Goal: Information Seeking & Learning: Check status

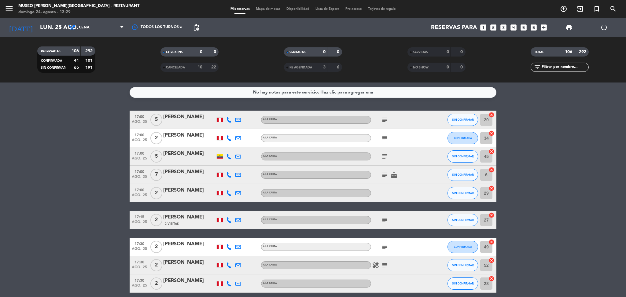
click at [130, 178] on div "17:00 [DATE]" at bounding box center [140, 175] width 20 height 18
click at [387, 115] on div "subject" at bounding box center [398, 120] width 55 height 18
click at [386, 116] on icon "subject" at bounding box center [384, 119] width 7 height 7
click at [397, 157] on div "subject" at bounding box center [398, 156] width 55 height 18
click at [386, 141] on icon "subject" at bounding box center [384, 138] width 7 height 7
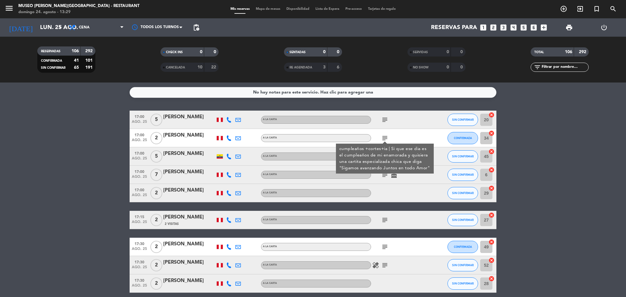
click at [394, 200] on div at bounding box center [398, 193] width 55 height 18
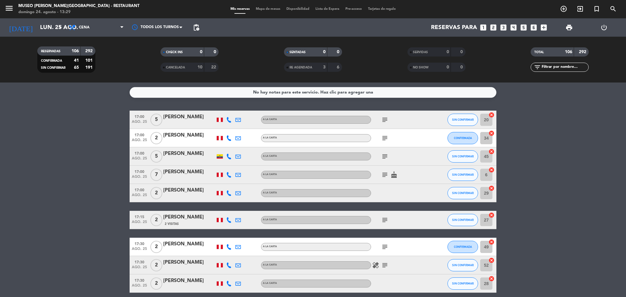
click at [386, 154] on icon "subject" at bounding box center [384, 156] width 7 height 7
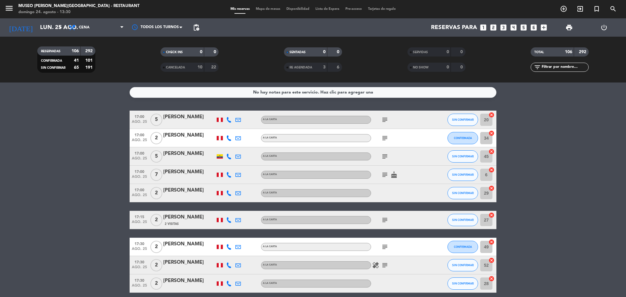
click at [382, 178] on icon "subject" at bounding box center [384, 174] width 7 height 7
click at [397, 220] on div "subject" at bounding box center [398, 220] width 55 height 18
click at [382, 218] on icon "subject" at bounding box center [384, 219] width 7 height 7
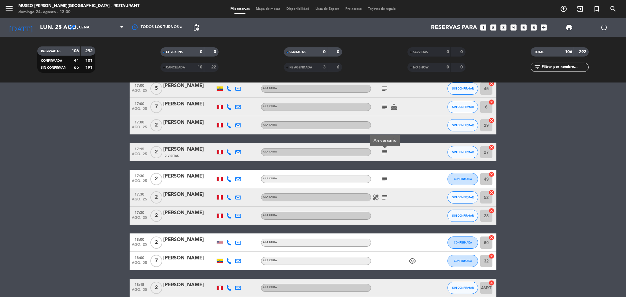
click at [384, 189] on div "healing subject" at bounding box center [398, 197] width 55 height 18
click at [383, 182] on icon "subject" at bounding box center [384, 178] width 7 height 7
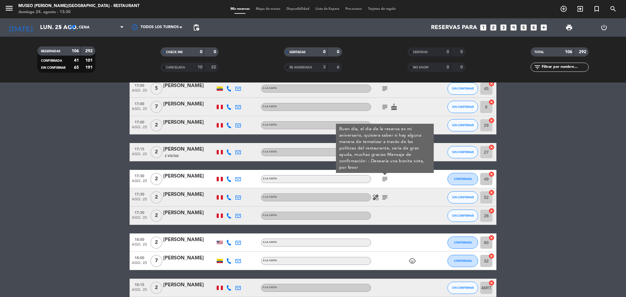
click at [385, 194] on icon "subject" at bounding box center [384, 197] width 7 height 7
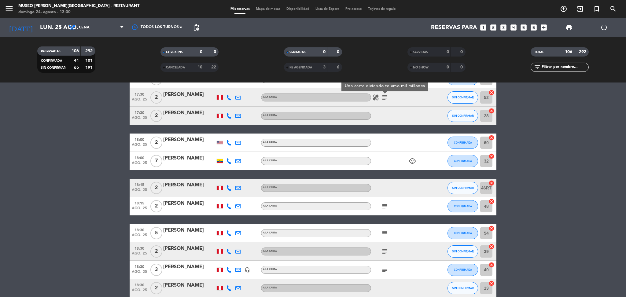
scroll to position [163, 0]
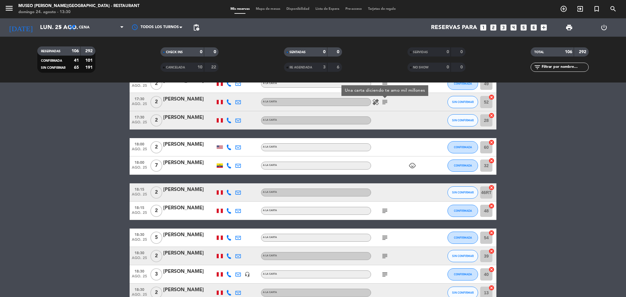
click at [185, 211] on div "[PERSON_NAME]" at bounding box center [189, 208] width 52 height 8
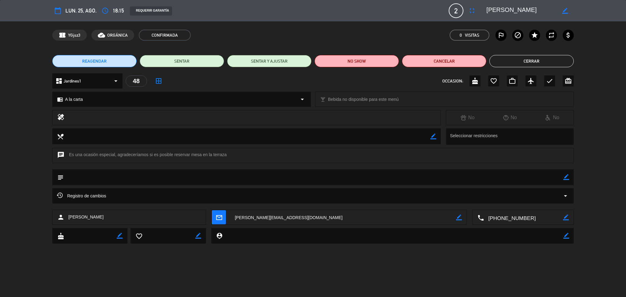
click at [523, 64] on button "Cerrar" at bounding box center [531, 61] width 84 height 12
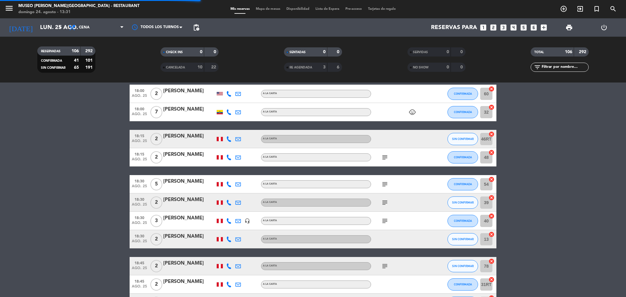
scroll to position [218, 0]
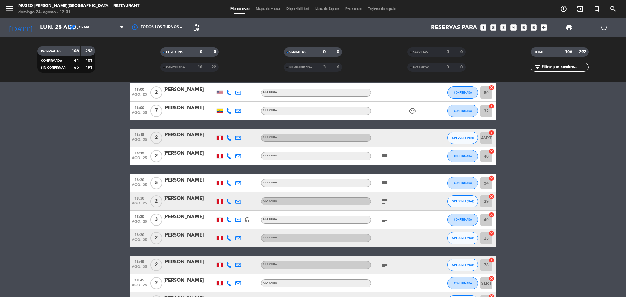
click at [383, 183] on icon "subject" at bounding box center [384, 182] width 7 height 7
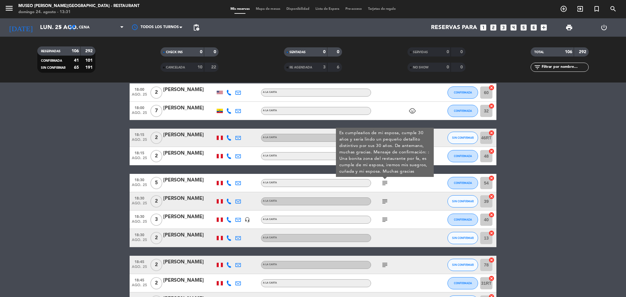
click at [381, 197] on div "subject" at bounding box center [398, 201] width 55 height 18
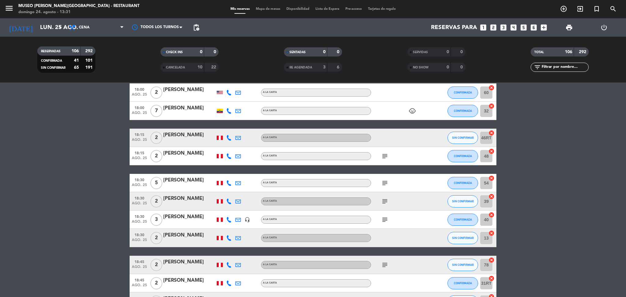
click at [384, 203] on icon "subject" at bounding box center [384, 201] width 7 height 7
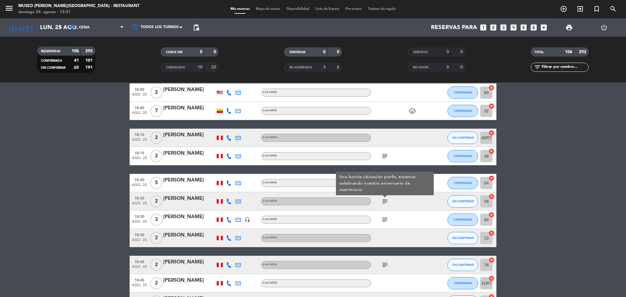
click at [383, 220] on icon "subject" at bounding box center [384, 219] width 7 height 7
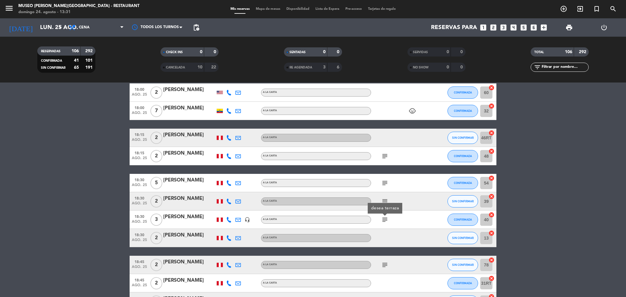
scroll to position [298, 0]
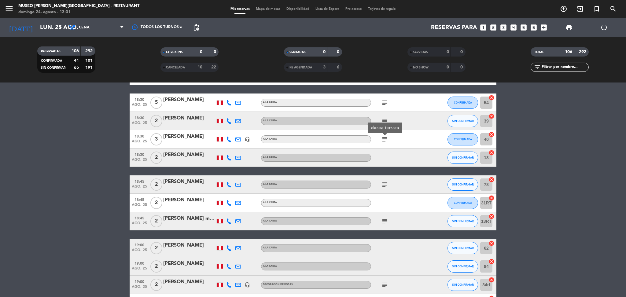
click at [384, 181] on icon "subject" at bounding box center [384, 184] width 7 height 7
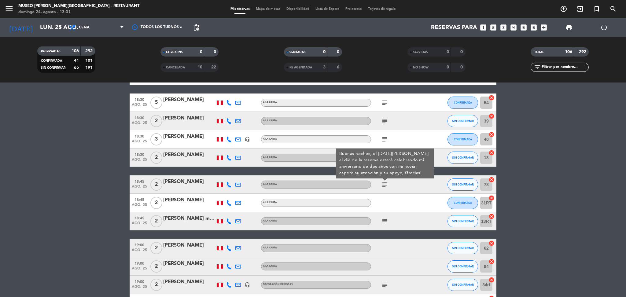
click at [385, 221] on icon "subject" at bounding box center [384, 221] width 7 height 7
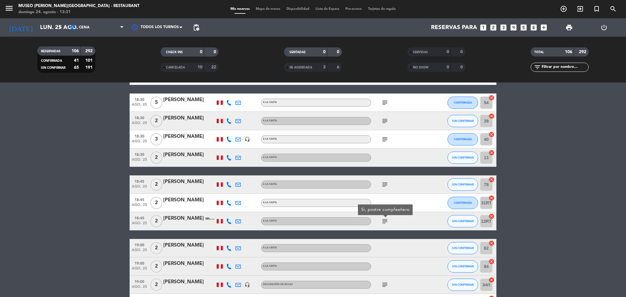
scroll to position [328, 0]
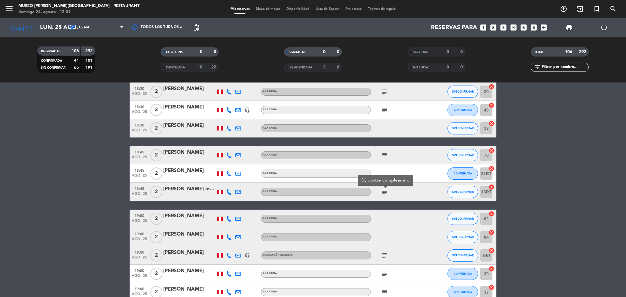
click at [386, 256] on icon "subject" at bounding box center [384, 255] width 7 height 7
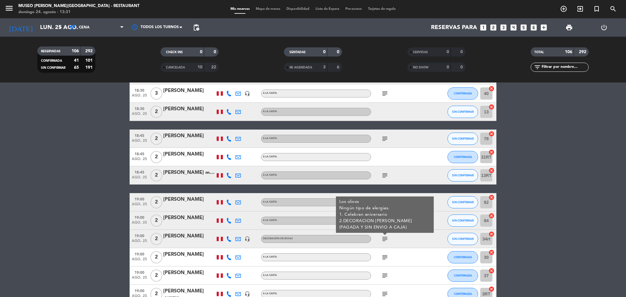
scroll to position [347, 0]
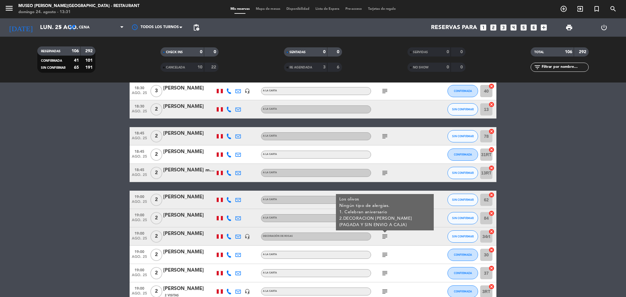
click at [185, 236] on div "[PERSON_NAME]" at bounding box center [189, 234] width 52 height 8
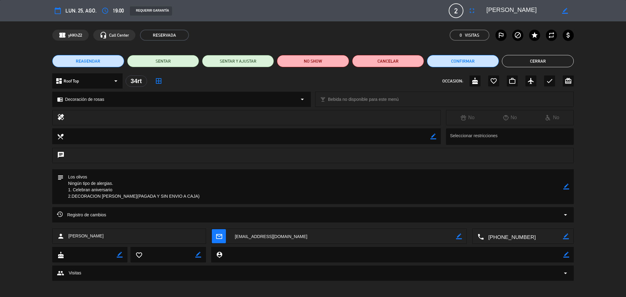
click at [382, 13] on div "REQUERIR GARANTÍA" at bounding box center [286, 10] width 322 height 9
drag, startPoint x: 535, startPoint y: 10, endPoint x: 480, endPoint y: 10, distance: 55.3
click at [480, 10] on editable-input "border_color" at bounding box center [526, 10] width 95 height 11
click at [356, 183] on textarea at bounding box center [314, 186] width 500 height 35
click at [518, 56] on button "Cerrar" at bounding box center [538, 61] width 72 height 12
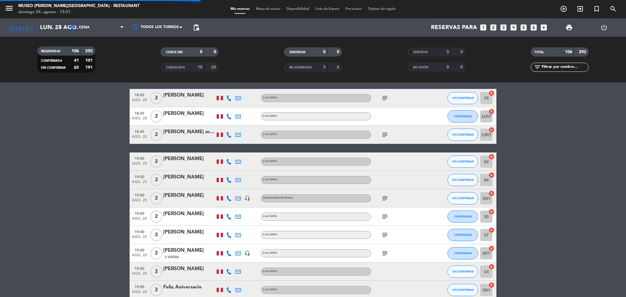
scroll to position [386, 0]
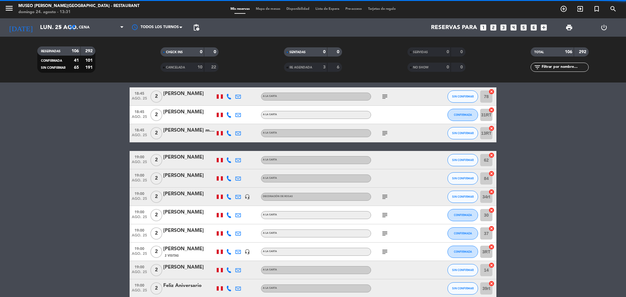
click at [385, 214] on icon "subject" at bounding box center [384, 215] width 7 height 7
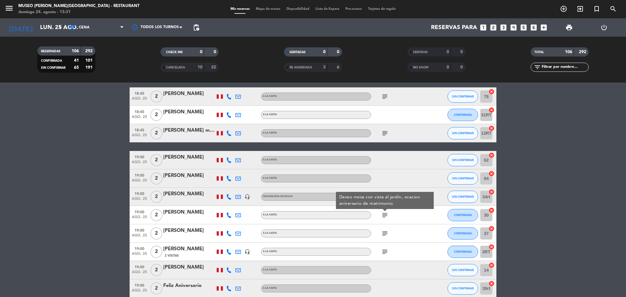
click at [382, 230] on icon "subject" at bounding box center [384, 233] width 7 height 7
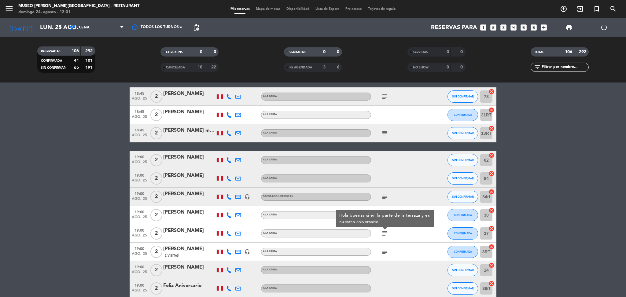
click at [382, 253] on icon "subject" at bounding box center [384, 251] width 7 height 7
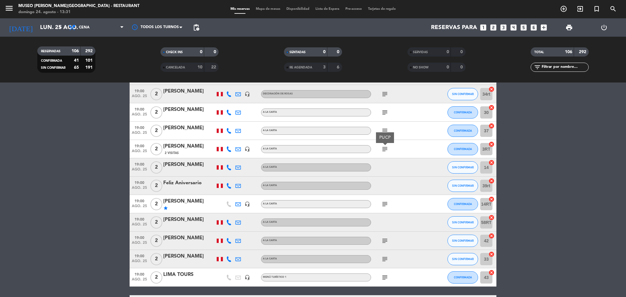
scroll to position [497, 0]
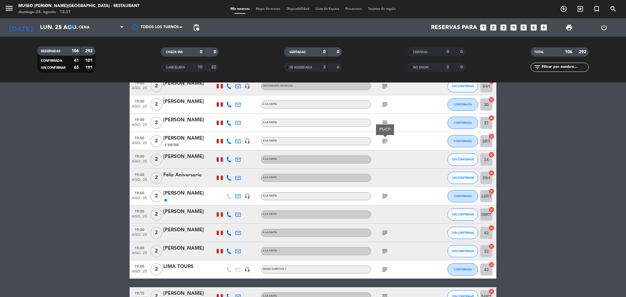
click at [387, 199] on icon "subject" at bounding box center [384, 196] width 7 height 7
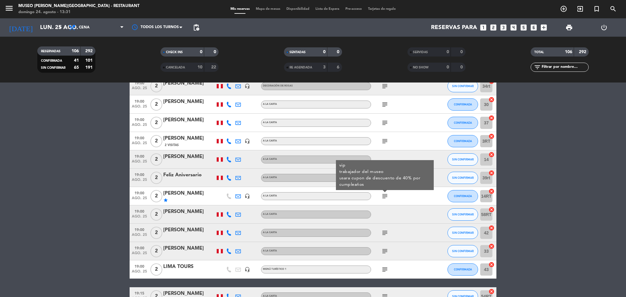
click at [186, 197] on div "[PERSON_NAME]" at bounding box center [189, 194] width 52 height 8
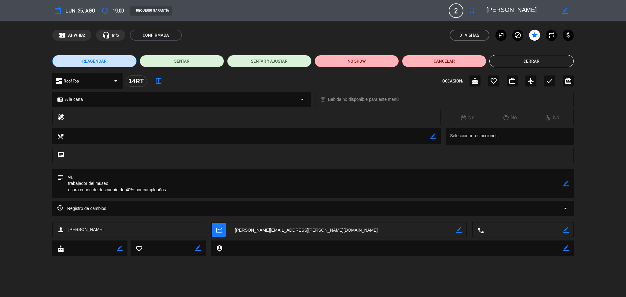
click at [382, 19] on div "calendar_today lun. 25, ago. access_time 19:00 REQUERIR GARANTÍA 2 [PERSON_NAME…" at bounding box center [313, 10] width 626 height 21
drag, startPoint x: 538, startPoint y: 10, endPoint x: 480, endPoint y: 9, distance: 58.7
click at [480, 9] on editable-input "border_color" at bounding box center [526, 10] width 95 height 11
drag, startPoint x: 112, startPoint y: 183, endPoint x: 60, endPoint y: 181, distance: 51.4
click at [60, 181] on div "subject border_color" at bounding box center [313, 183] width 522 height 28
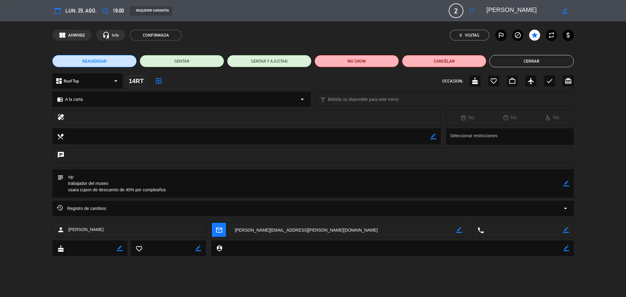
click at [374, 201] on div "Registro de cambios arrow_drop_down" at bounding box center [313, 208] width 522 height 15
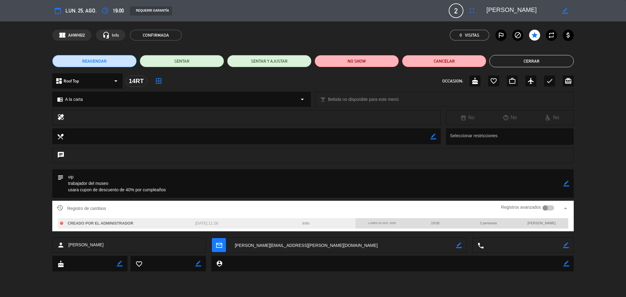
click at [514, 58] on button "Cerrar" at bounding box center [531, 61] width 84 height 12
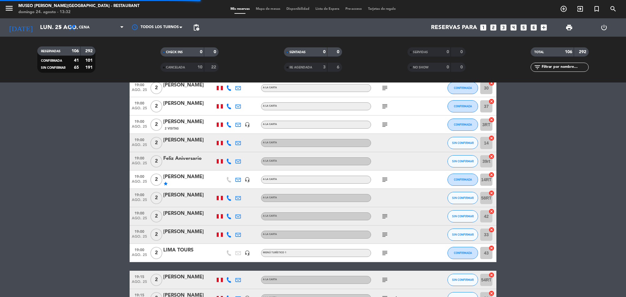
scroll to position [515, 0]
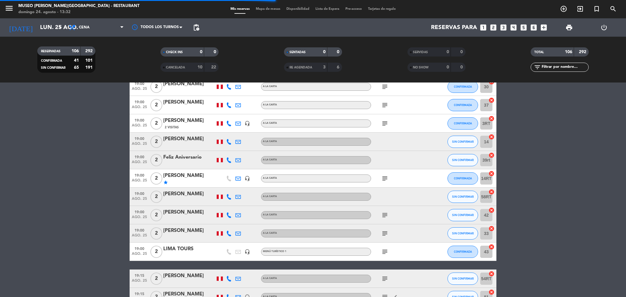
click at [383, 213] on icon "subject" at bounding box center [384, 215] width 7 height 7
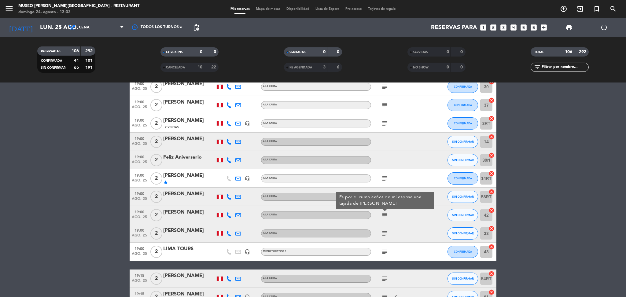
click at [383, 230] on icon "subject" at bounding box center [384, 233] width 7 height 7
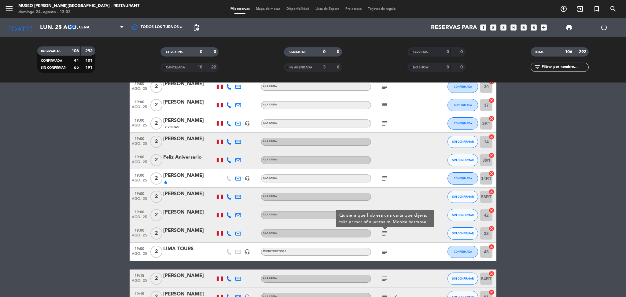
click at [384, 251] on icon "subject" at bounding box center [384, 251] width 7 height 7
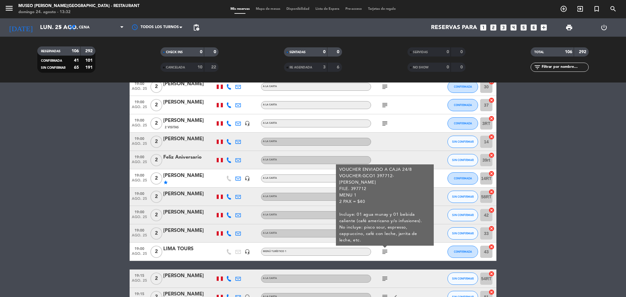
click at [182, 248] on div "LIMA TOURS" at bounding box center [189, 249] width 52 height 8
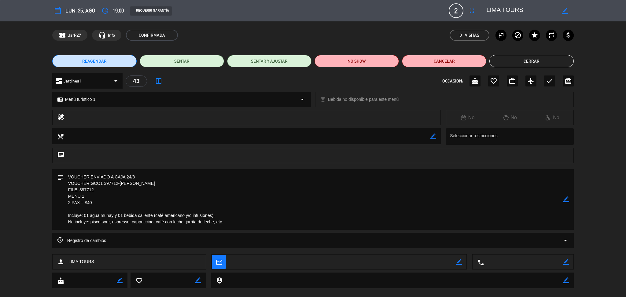
click at [357, 20] on div "calendar_today lun. 25, ago. access_time 19:00 REQUERIR GARANTÍA 2 LIMA TOURS f…" at bounding box center [313, 10] width 626 height 21
drag, startPoint x: 526, startPoint y: 9, endPoint x: 456, endPoint y: 8, distance: 69.1
click at [456, 8] on div "calendar_today lun. 25, ago. access_time 19:00 REQUERIR GARANTÍA 2 LIMA TOURS f…" at bounding box center [313, 10] width 522 height 15
click at [358, 19] on div "calendar_today lun. 25, ago. access_time 19:00 REQUERIR GARANTÍA 2 LIMA TOURS f…" at bounding box center [313, 10] width 626 height 21
click at [496, 56] on button "Cerrar" at bounding box center [531, 61] width 84 height 12
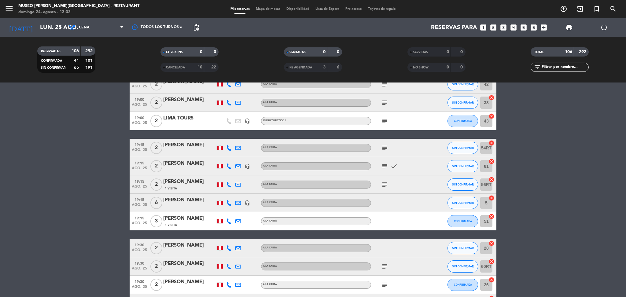
scroll to position [648, 0]
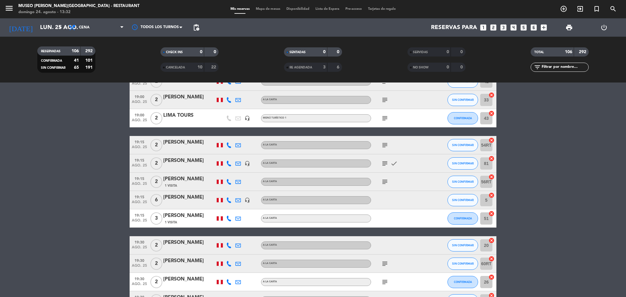
click at [382, 140] on div "subject" at bounding box center [398, 145] width 55 height 18
click at [382, 142] on icon "subject" at bounding box center [384, 145] width 7 height 7
click at [381, 161] on span "subject" at bounding box center [384, 163] width 9 height 7
click at [381, 159] on div "subject check" at bounding box center [398, 163] width 55 height 18
click at [385, 164] on icon "subject" at bounding box center [384, 163] width 7 height 7
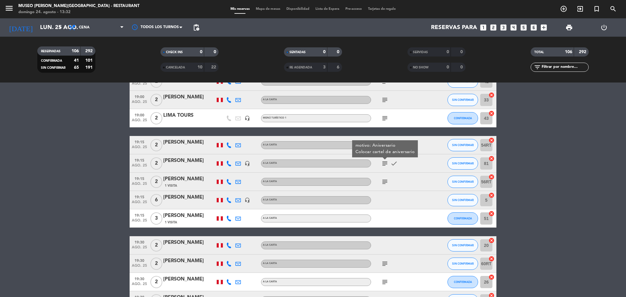
click at [384, 185] on icon "subject" at bounding box center [384, 181] width 7 height 7
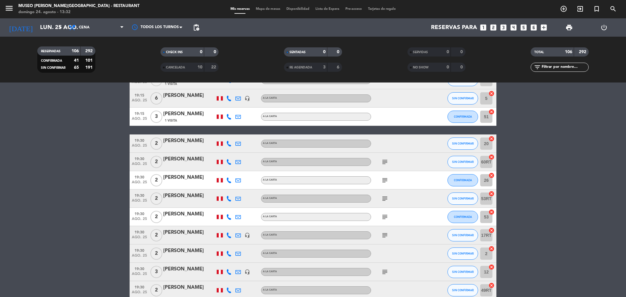
scroll to position [751, 0]
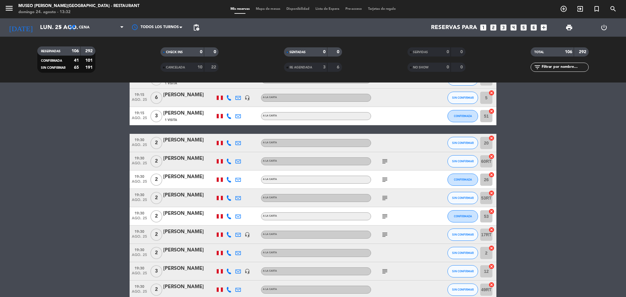
click at [387, 160] on icon "subject" at bounding box center [384, 161] width 7 height 7
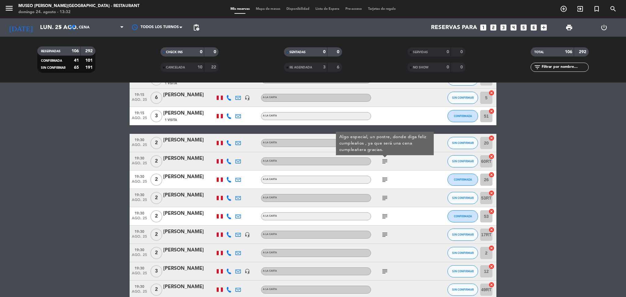
click at [383, 181] on icon "subject" at bounding box center [384, 179] width 7 height 7
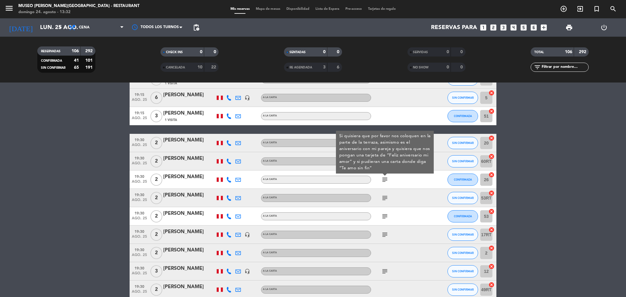
click at [385, 198] on icon "subject" at bounding box center [384, 197] width 7 height 7
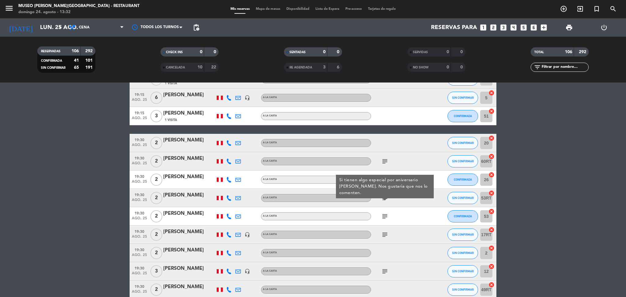
click at [383, 215] on icon "subject" at bounding box center [384, 216] width 7 height 7
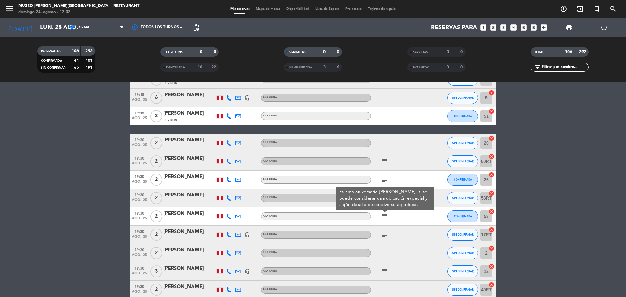
click at [384, 237] on icon "subject" at bounding box center [384, 234] width 7 height 7
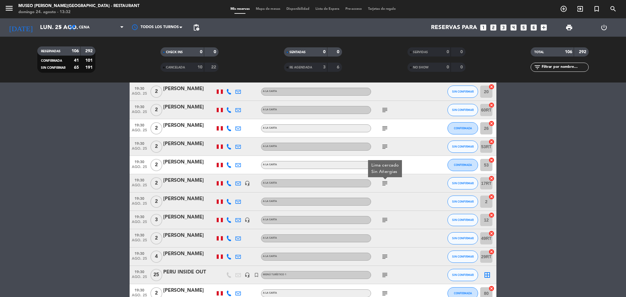
scroll to position [803, 0]
click at [385, 220] on icon "subject" at bounding box center [384, 219] width 7 height 7
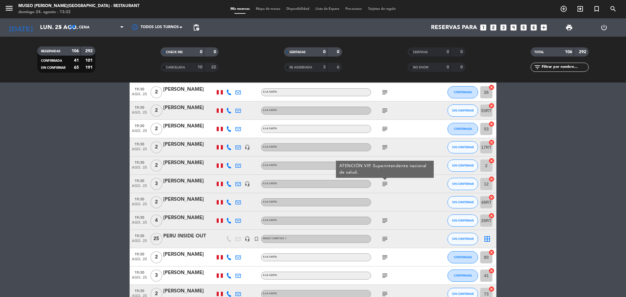
scroll to position [839, 0]
click at [385, 223] on div "subject" at bounding box center [398, 220] width 55 height 18
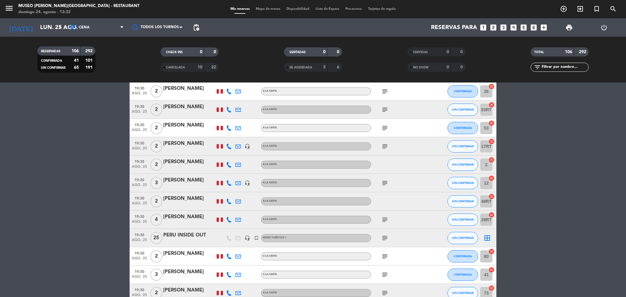
click at [386, 218] on icon "subject" at bounding box center [384, 219] width 7 height 7
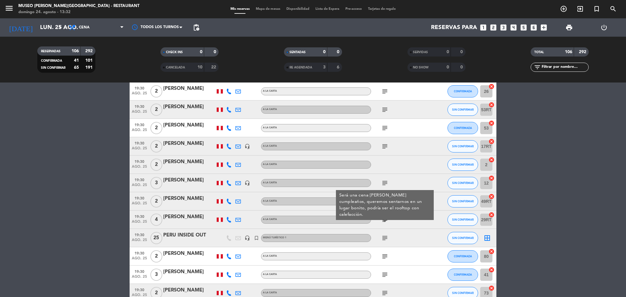
click at [385, 235] on icon "subject" at bounding box center [384, 237] width 7 height 7
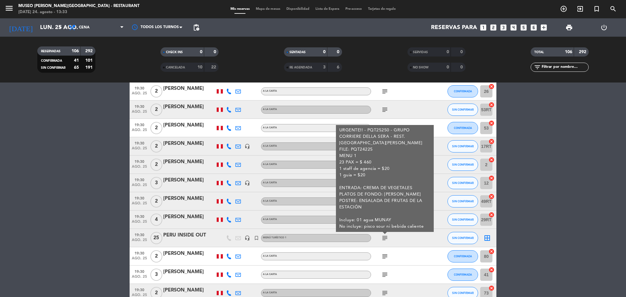
click at [199, 237] on div "PERU INSIDE OUT" at bounding box center [189, 235] width 52 height 8
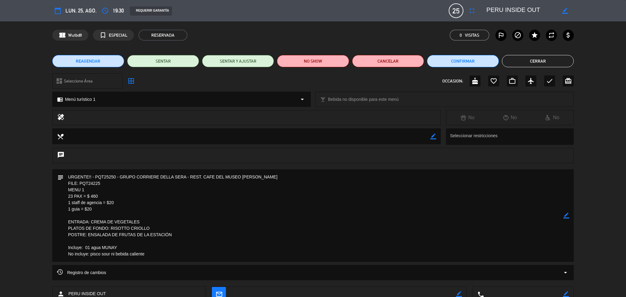
click at [379, 39] on div "confirmation_number Wutbd8 turned_in_not ESPECIAL RESERVADA 0 Visitas outlined_…" at bounding box center [313, 35] width 522 height 11
drag, startPoint x: 542, startPoint y: 9, endPoint x: 479, endPoint y: 8, distance: 62.7
click at [479, 8] on editable-input "border_color" at bounding box center [526, 10] width 95 height 11
click at [322, 216] on textarea at bounding box center [314, 215] width 500 height 93
click at [339, 213] on textarea at bounding box center [314, 215] width 500 height 93
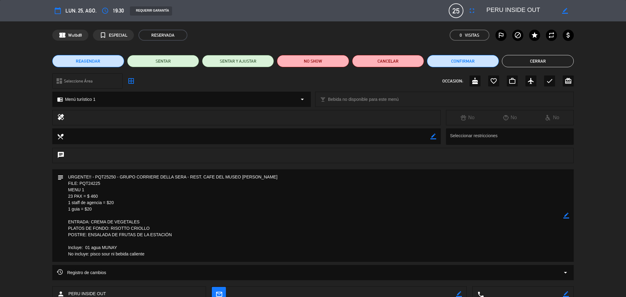
click at [522, 56] on button "Cerrar" at bounding box center [538, 61] width 72 height 12
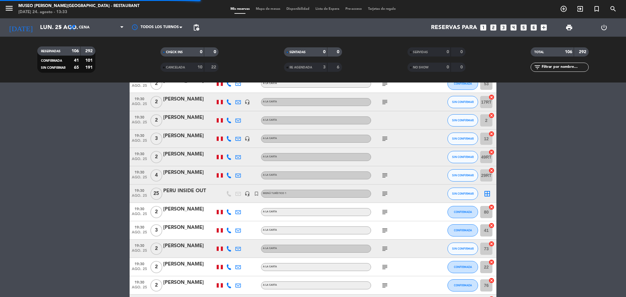
scroll to position [883, 0]
click at [387, 211] on icon "subject" at bounding box center [384, 212] width 7 height 7
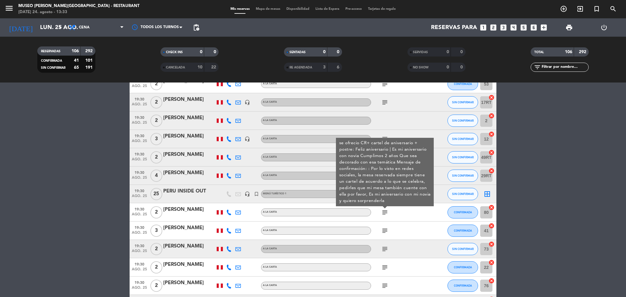
click at [385, 230] on icon "subject" at bounding box center [384, 230] width 7 height 7
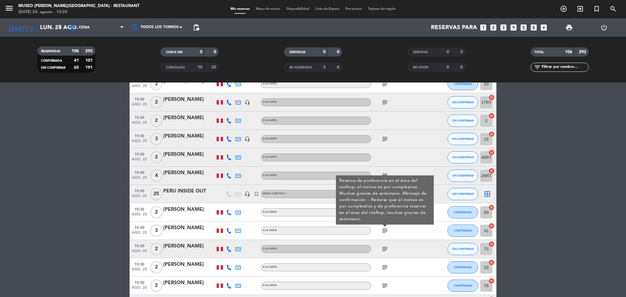
click at [379, 249] on div "subject" at bounding box center [398, 249] width 55 height 18
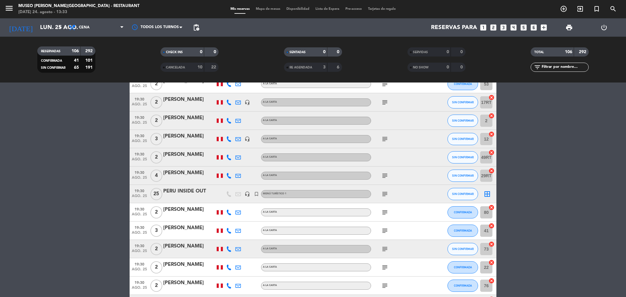
click at [384, 250] on icon "subject" at bounding box center [384, 249] width 7 height 7
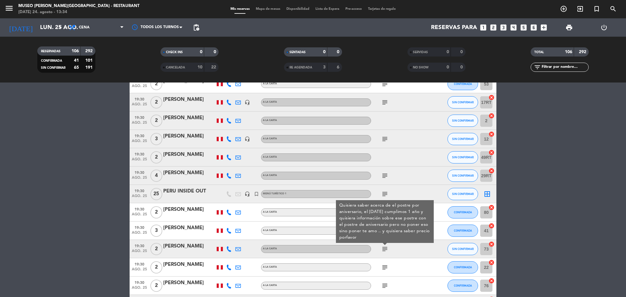
click at [386, 265] on icon "subject" at bounding box center [384, 267] width 7 height 7
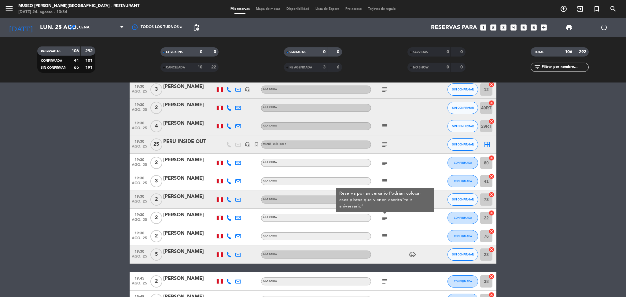
scroll to position [938, 0]
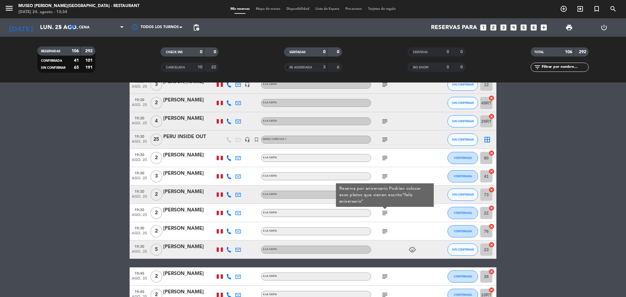
click at [384, 229] on icon "subject" at bounding box center [384, 231] width 7 height 7
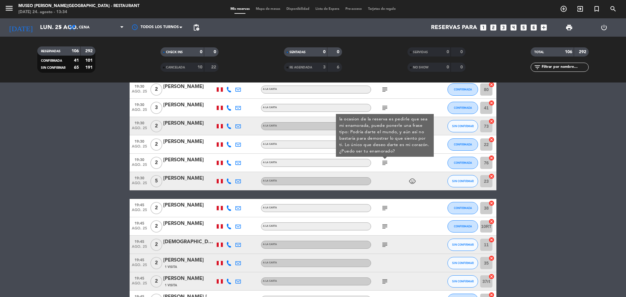
scroll to position [1013, 0]
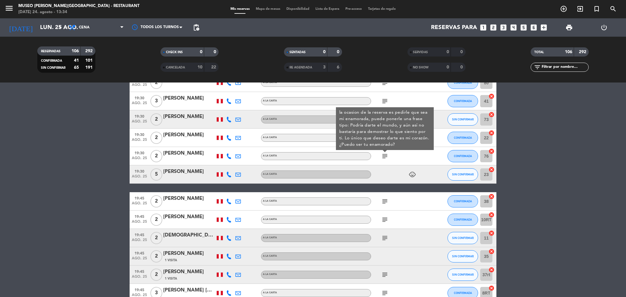
click at [383, 201] on icon "subject" at bounding box center [384, 201] width 7 height 7
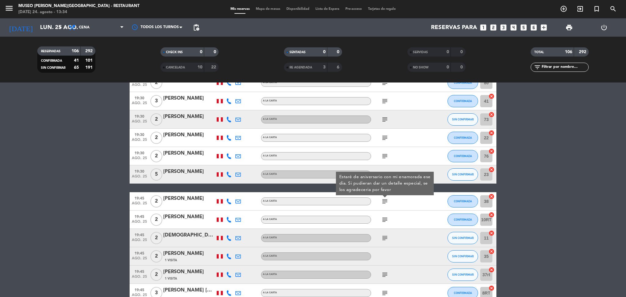
click at [386, 218] on icon "subject" at bounding box center [384, 219] width 7 height 7
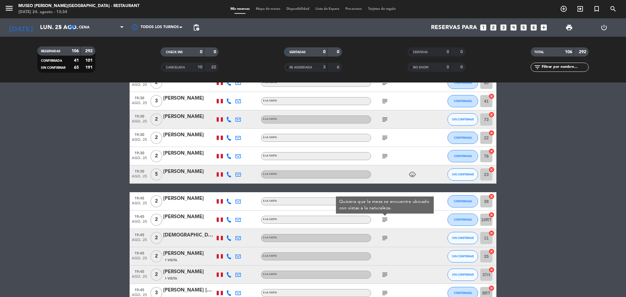
click at [384, 235] on icon "subject" at bounding box center [384, 237] width 7 height 7
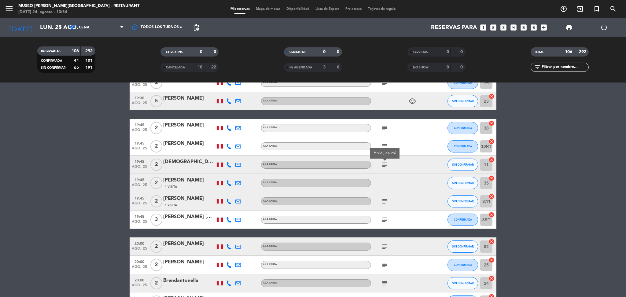
scroll to position [1088, 0]
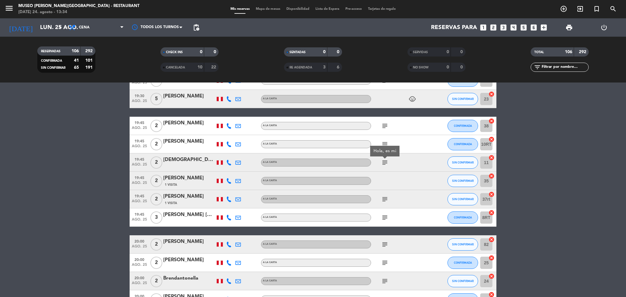
click at [380, 203] on div "subject" at bounding box center [398, 199] width 55 height 18
click at [382, 200] on icon "subject" at bounding box center [384, 199] width 7 height 7
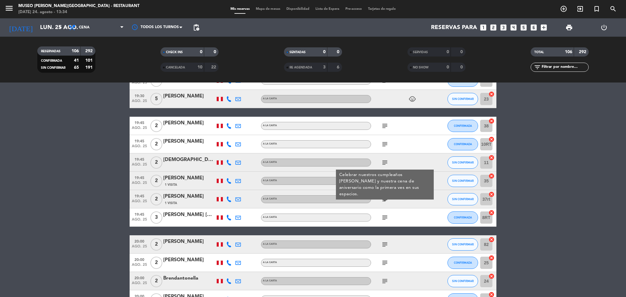
click at [383, 210] on div "subject" at bounding box center [398, 218] width 55 height 18
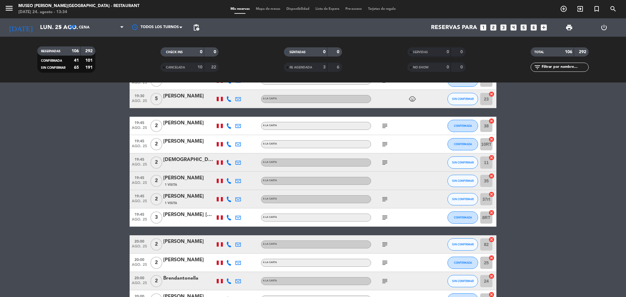
click at [383, 215] on icon "subject" at bounding box center [384, 217] width 7 height 7
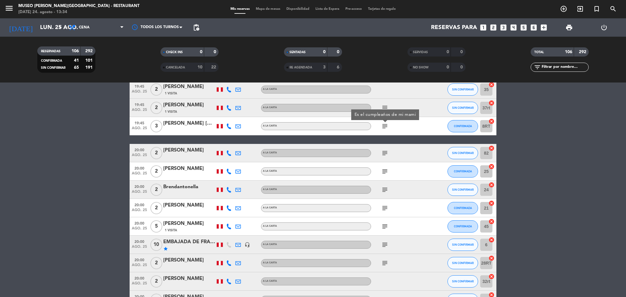
scroll to position [1181, 0]
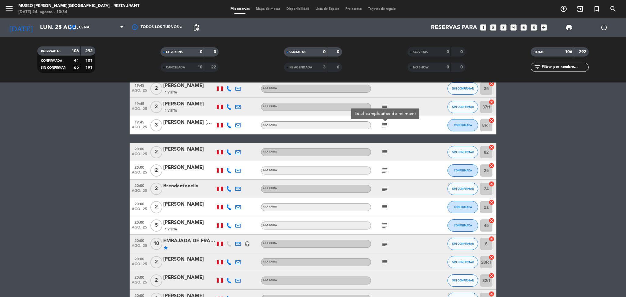
click at [385, 154] on icon "subject" at bounding box center [384, 152] width 7 height 7
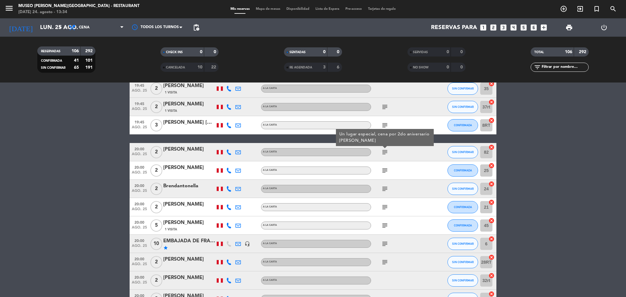
click at [383, 167] on icon "subject" at bounding box center [384, 170] width 7 height 7
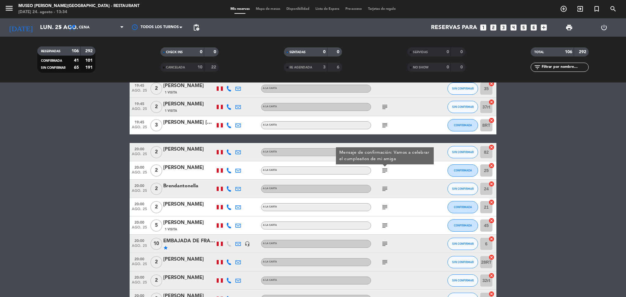
click at [384, 188] on icon "subject" at bounding box center [384, 188] width 7 height 7
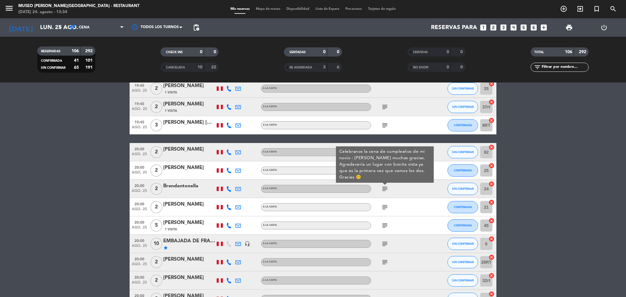
click at [387, 204] on icon "subject" at bounding box center [384, 207] width 7 height 7
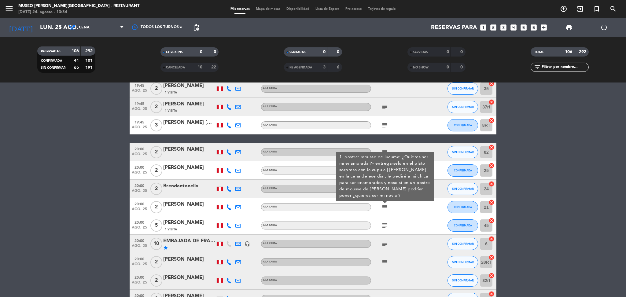
click at [386, 225] on icon "subject" at bounding box center [384, 225] width 7 height 7
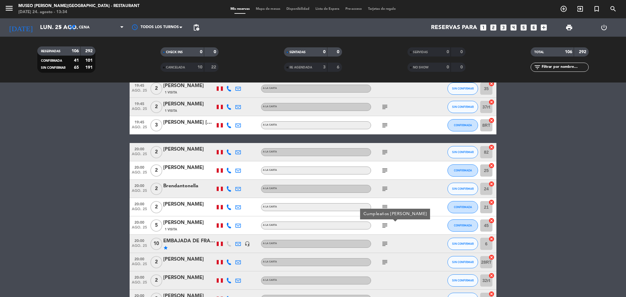
click at [384, 240] on icon "subject" at bounding box center [384, 243] width 7 height 7
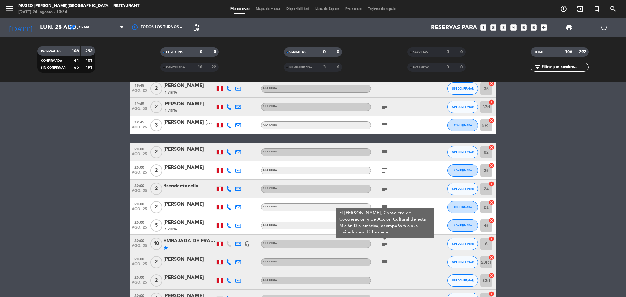
click at [201, 239] on div "EMBAJADA DE FRANCIA" at bounding box center [189, 241] width 52 height 8
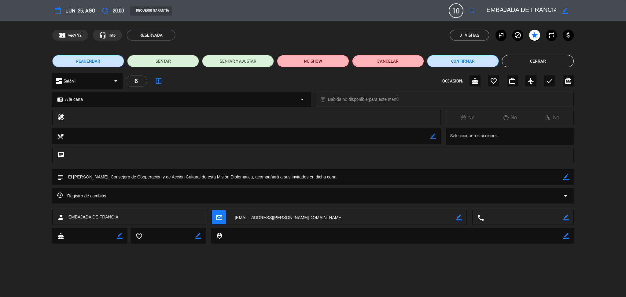
click at [392, 22] on div "confirmation_number vecVN2 headset_mic Info RESERVADA 0 Visitas outlined_flag b…" at bounding box center [313, 35] width 626 height 28
drag, startPoint x: 488, startPoint y: 9, endPoint x: 603, endPoint y: 20, distance: 115.4
click at [603, 20] on div "calendar_today lun. 25, ago. access_time 20:00 REQUERIR GARANTÍA 10 EMBAJADA [P…" at bounding box center [313, 10] width 626 height 21
click at [319, 35] on div "confirmation_number vecVN2 headset_mic Info RESERVADA 0 Visitas outlined_flag b…" at bounding box center [313, 35] width 522 height 11
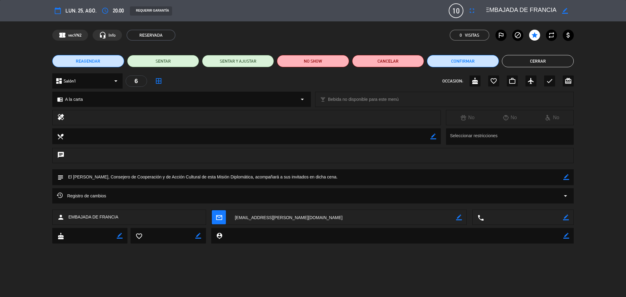
click at [530, 55] on button "Cerrar" at bounding box center [538, 61] width 72 height 12
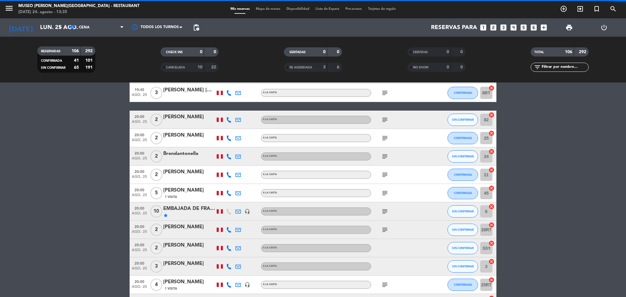
scroll to position [1213, 0]
click at [383, 229] on icon "subject" at bounding box center [384, 229] width 7 height 7
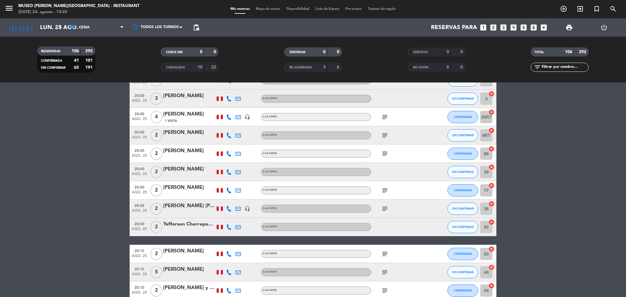
scroll to position [1294, 0]
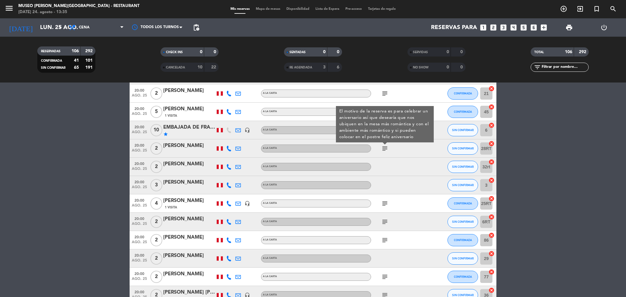
click at [384, 200] on icon "subject" at bounding box center [384, 203] width 7 height 7
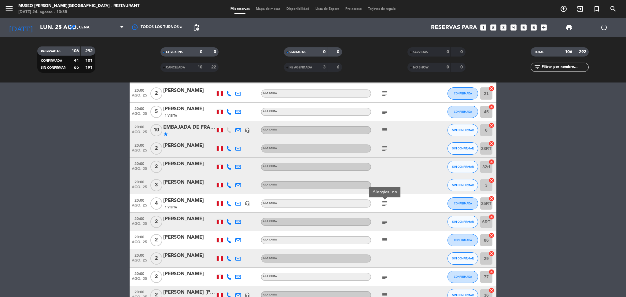
click at [387, 224] on icon "subject" at bounding box center [384, 221] width 7 height 7
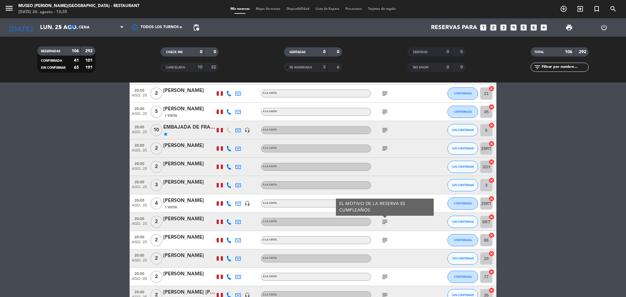
click at [383, 235] on div "subject" at bounding box center [398, 240] width 55 height 18
click at [383, 240] on icon "subject" at bounding box center [384, 240] width 7 height 7
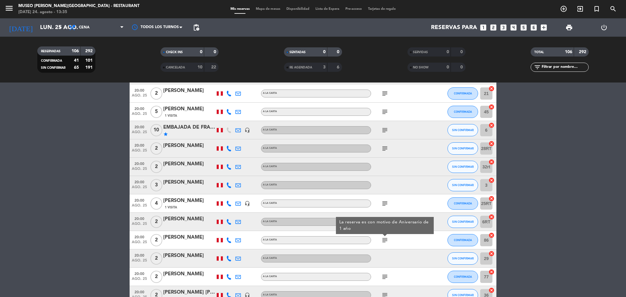
scroll to position [1353, 0]
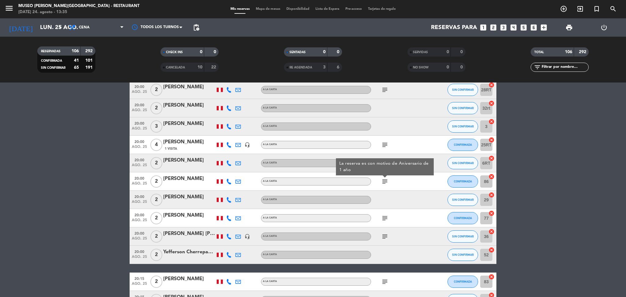
click at [385, 221] on icon "subject" at bounding box center [384, 218] width 7 height 7
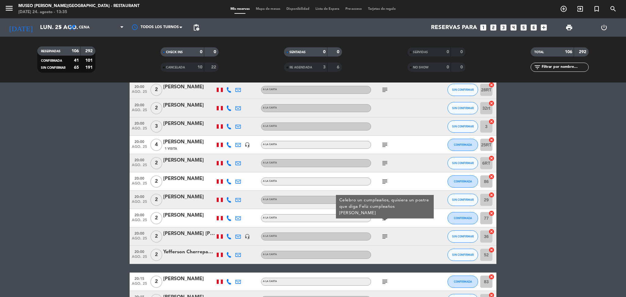
click at [383, 239] on icon "subject" at bounding box center [384, 236] width 7 height 7
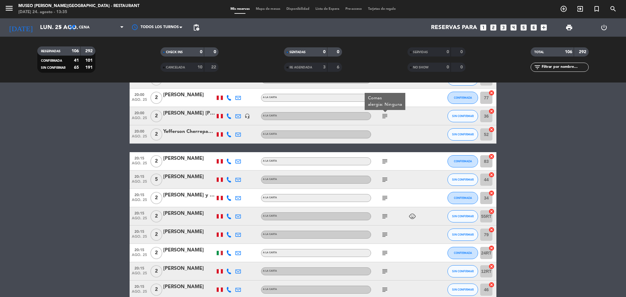
scroll to position [1474, 0]
click at [385, 162] on icon "subject" at bounding box center [384, 160] width 7 height 7
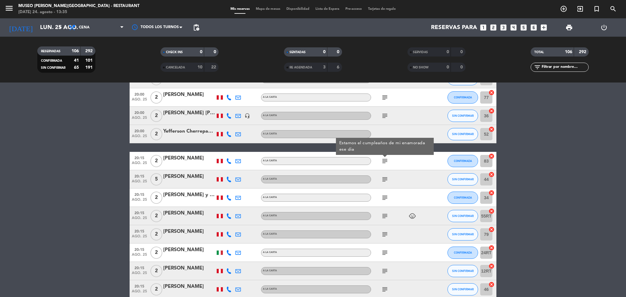
click at [382, 176] on icon "subject" at bounding box center [384, 179] width 7 height 7
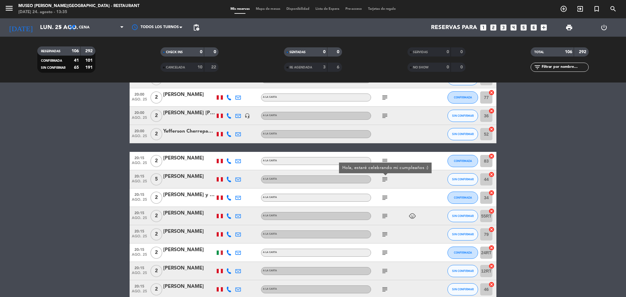
click at [383, 197] on icon "subject" at bounding box center [384, 197] width 7 height 7
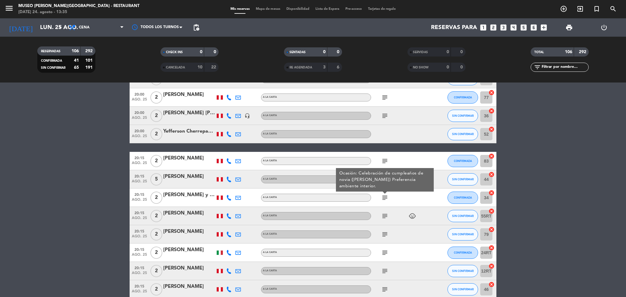
click at [385, 216] on icon "subject" at bounding box center [384, 215] width 7 height 7
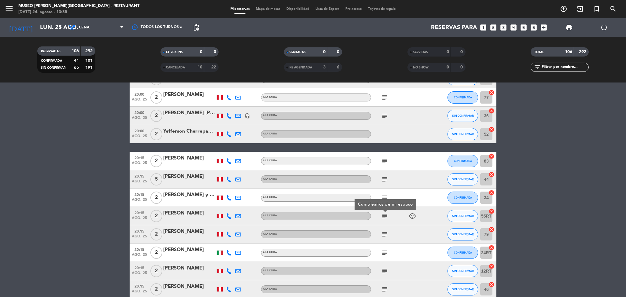
click at [384, 241] on div "subject" at bounding box center [398, 234] width 55 height 18
click at [383, 238] on div "subject" at bounding box center [398, 234] width 55 height 18
click at [382, 234] on icon "subject" at bounding box center [384, 234] width 7 height 7
click at [383, 245] on div "subject" at bounding box center [398, 253] width 55 height 18
click at [383, 249] on icon "subject" at bounding box center [384, 252] width 7 height 7
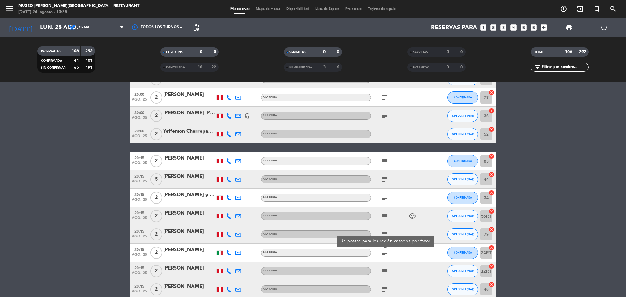
click at [197, 252] on div "[PERSON_NAME]" at bounding box center [189, 250] width 52 height 8
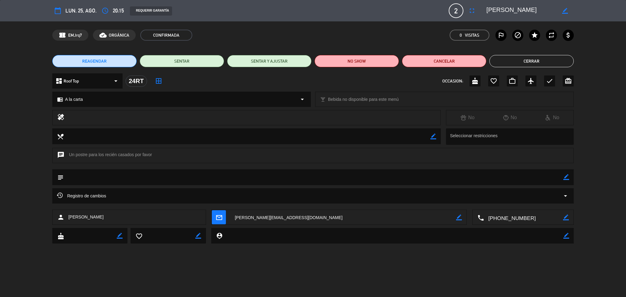
click at [504, 60] on button "Cerrar" at bounding box center [531, 61] width 84 height 12
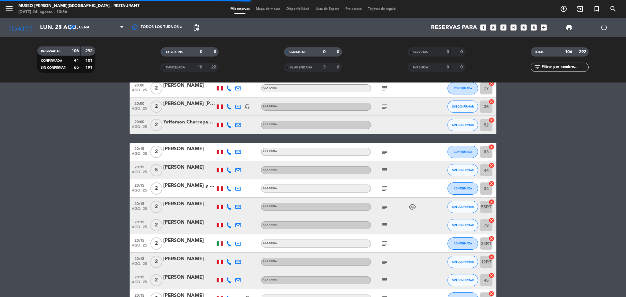
scroll to position [1487, 0]
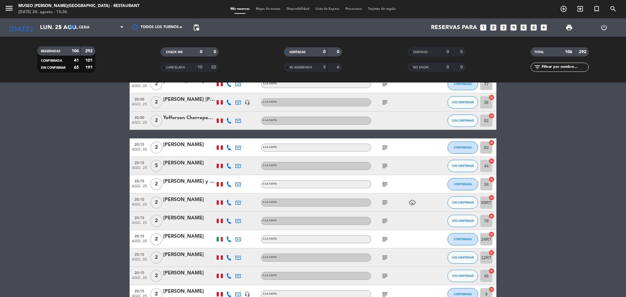
click at [384, 257] on icon "subject" at bounding box center [384, 257] width 7 height 7
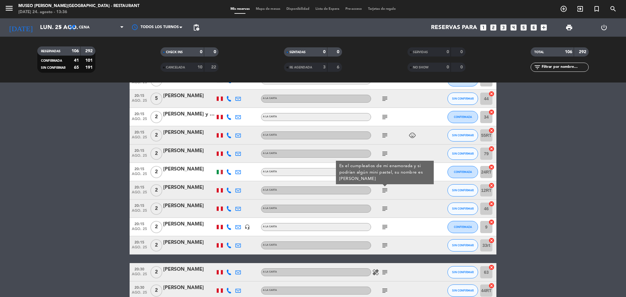
scroll to position [1558, 0]
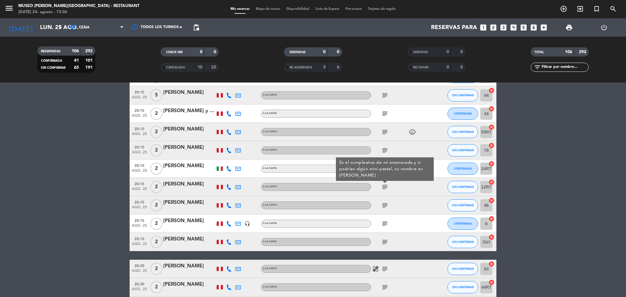
click at [382, 205] on icon "subject" at bounding box center [384, 205] width 7 height 7
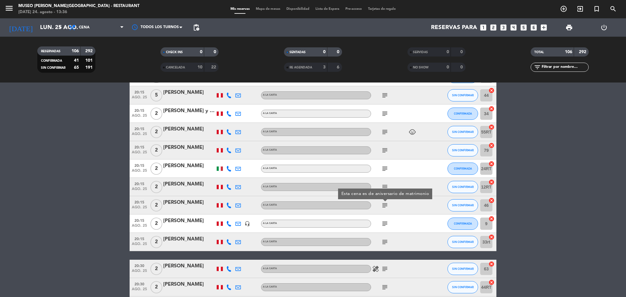
click at [389, 227] on span "subject" at bounding box center [384, 223] width 9 height 7
click at [387, 225] on icon "subject" at bounding box center [384, 223] width 7 height 7
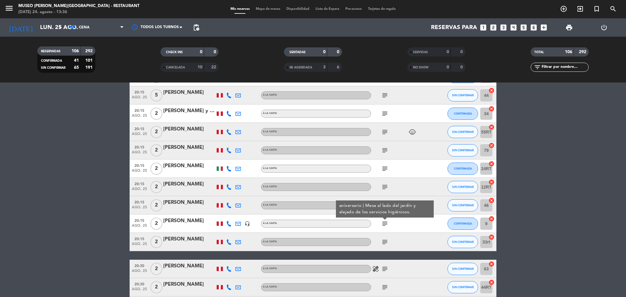
click at [386, 248] on div "subject" at bounding box center [398, 242] width 55 height 18
click at [384, 240] on icon "subject" at bounding box center [384, 241] width 7 height 7
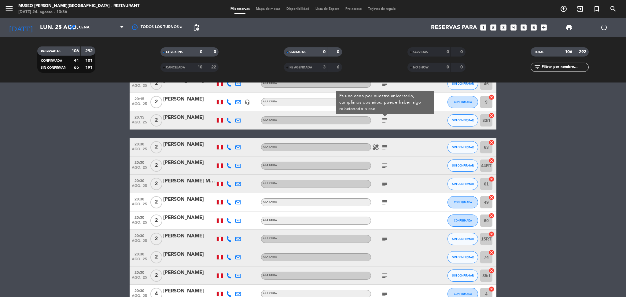
scroll to position [1680, 0]
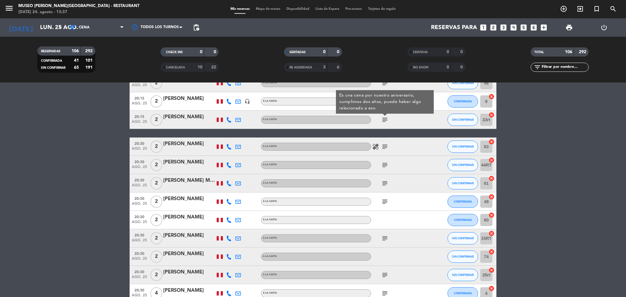
click at [383, 146] on icon "subject" at bounding box center [384, 146] width 7 height 7
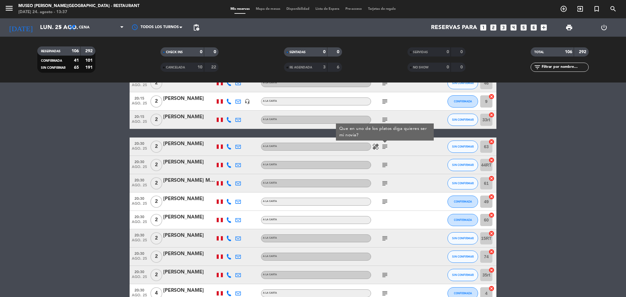
click at [382, 161] on icon "subject" at bounding box center [384, 164] width 7 height 7
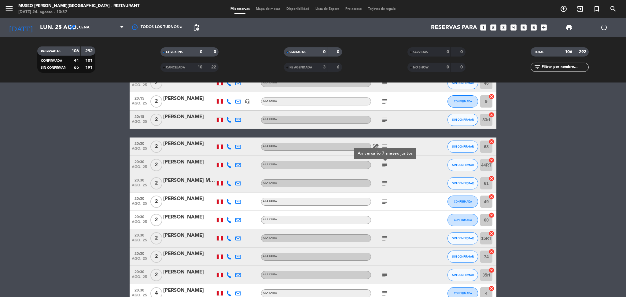
click at [381, 174] on div "subject" at bounding box center [398, 183] width 55 height 18
click at [382, 180] on icon "subject" at bounding box center [384, 183] width 7 height 7
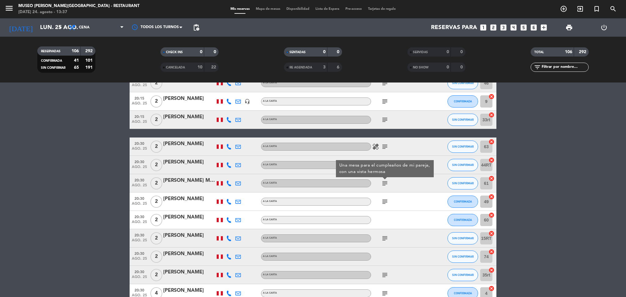
click at [384, 198] on icon "subject" at bounding box center [384, 201] width 7 height 7
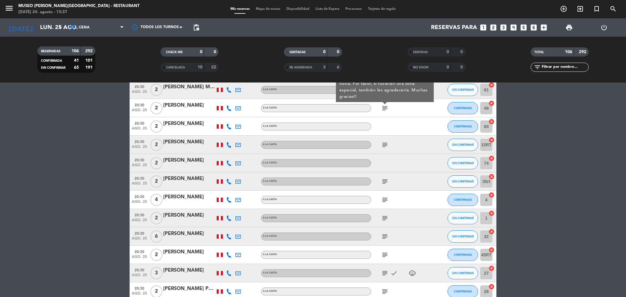
scroll to position [1774, 0]
click at [382, 142] on icon "subject" at bounding box center [384, 144] width 7 height 7
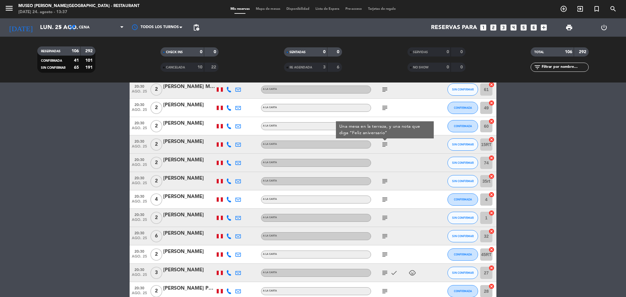
click at [377, 174] on div "subject" at bounding box center [398, 181] width 55 height 18
click at [386, 183] on icon "subject" at bounding box center [384, 181] width 7 height 7
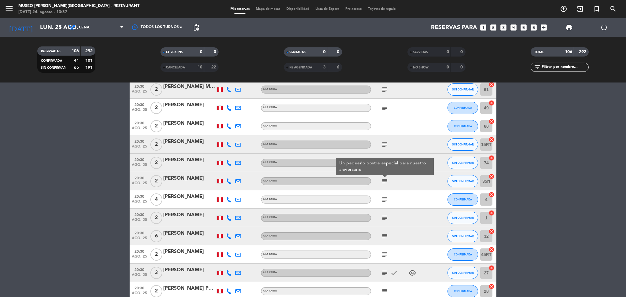
click at [384, 198] on icon "subject" at bounding box center [384, 199] width 7 height 7
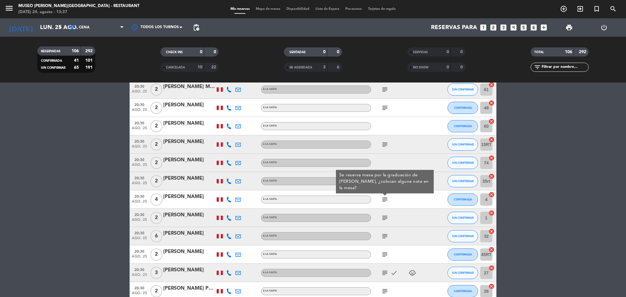
click at [382, 214] on icon "subject" at bounding box center [384, 217] width 7 height 7
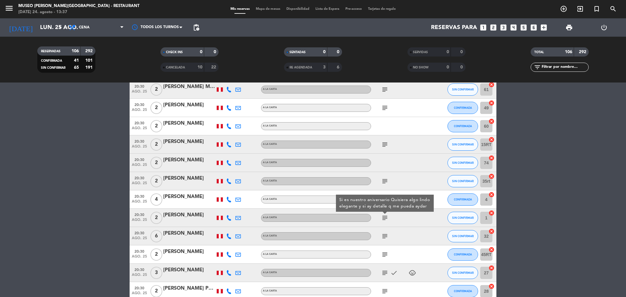
click at [387, 197] on div "Si es nuestro aniversario Quisiera algo lindo elegante y si ay detalle q me pue…" at bounding box center [384, 203] width 91 height 13
click at [386, 200] on icon "subject" at bounding box center [384, 199] width 7 height 7
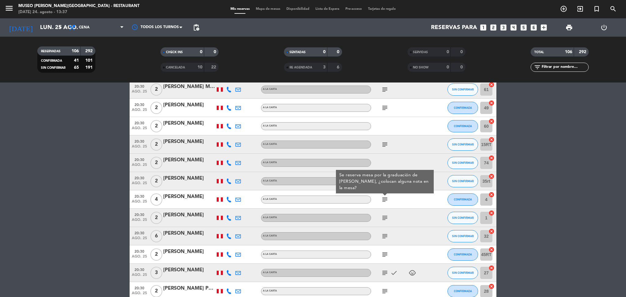
click at [383, 233] on icon "subject" at bounding box center [384, 236] width 7 height 7
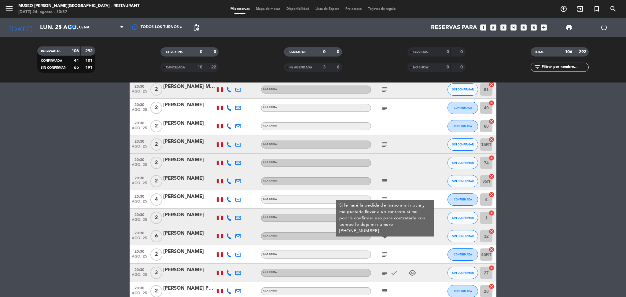
click at [383, 178] on icon "subject" at bounding box center [384, 181] width 7 height 7
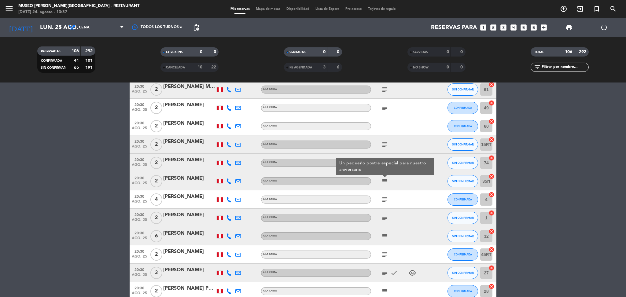
click at [383, 220] on icon "subject" at bounding box center [384, 217] width 7 height 7
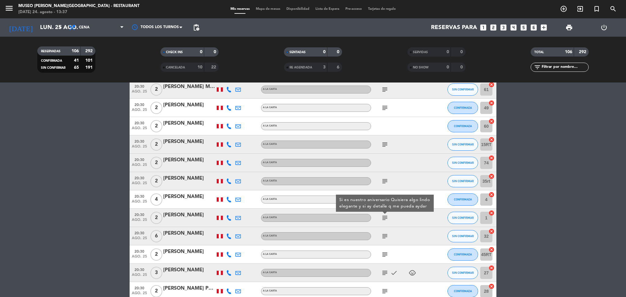
click at [380, 242] on div "subject" at bounding box center [398, 236] width 55 height 18
click at [380, 238] on span "subject" at bounding box center [384, 236] width 9 height 7
click at [383, 236] on icon "subject" at bounding box center [384, 236] width 7 height 7
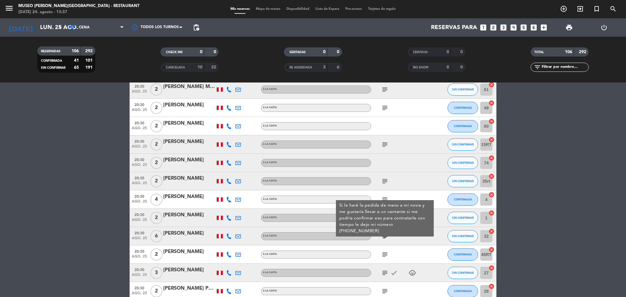
click at [385, 254] on icon "subject" at bounding box center [384, 254] width 7 height 7
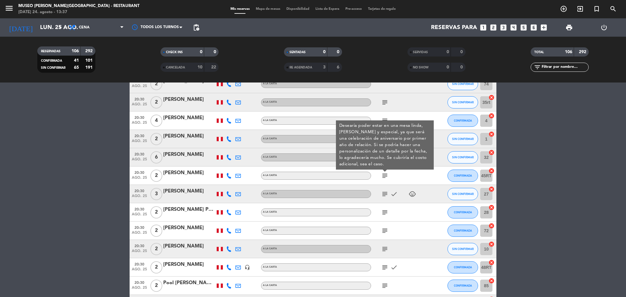
scroll to position [1854, 0]
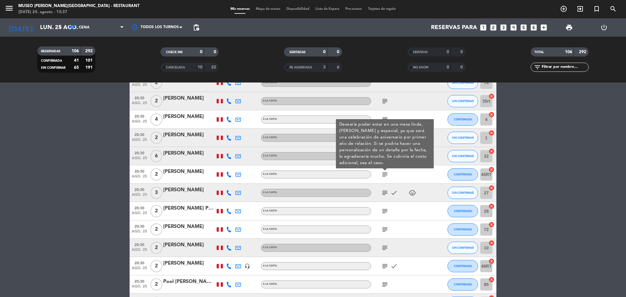
click at [383, 192] on icon "subject" at bounding box center [384, 192] width 7 height 7
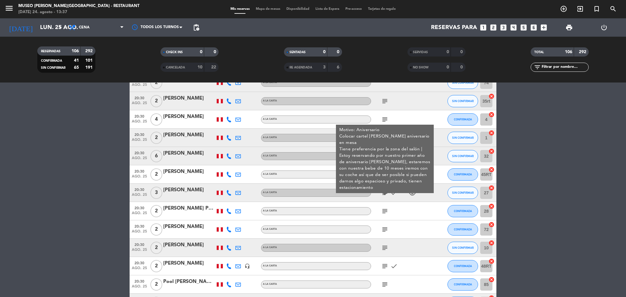
click at [382, 211] on icon "subject" at bounding box center [384, 211] width 7 height 7
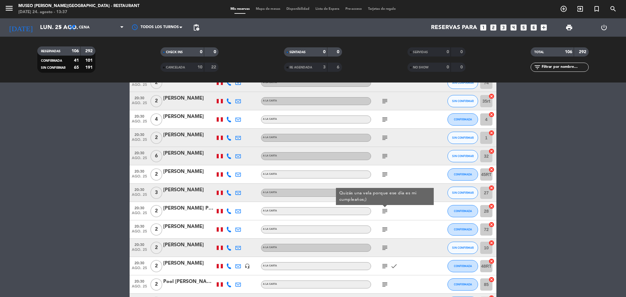
click at [380, 229] on div "subject" at bounding box center [398, 229] width 55 height 18
click at [385, 229] on icon "subject" at bounding box center [384, 229] width 7 height 7
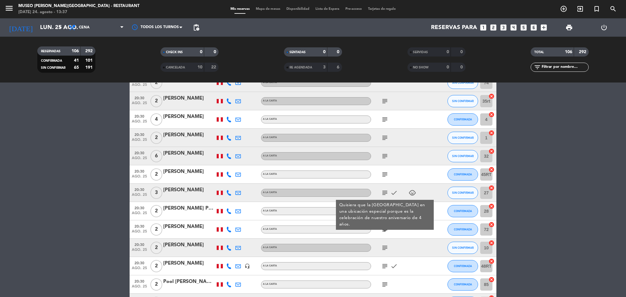
click at [383, 250] on icon "subject" at bounding box center [384, 247] width 7 height 7
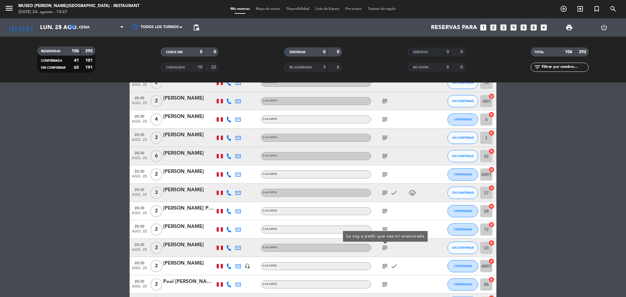
click at [383, 266] on icon "subject" at bounding box center [384, 266] width 7 height 7
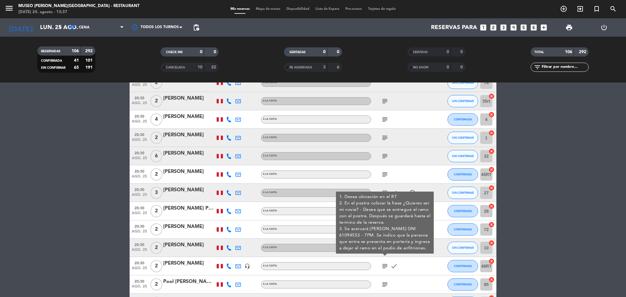
scroll to position [1900, 0]
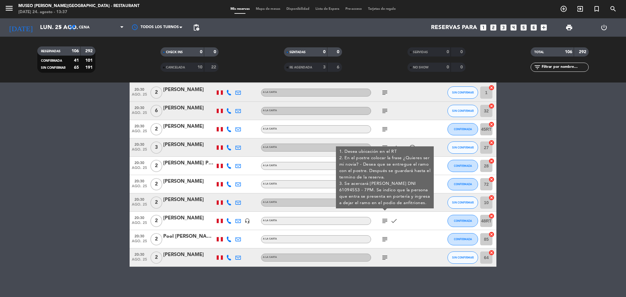
click at [384, 239] on icon "subject" at bounding box center [384, 239] width 7 height 7
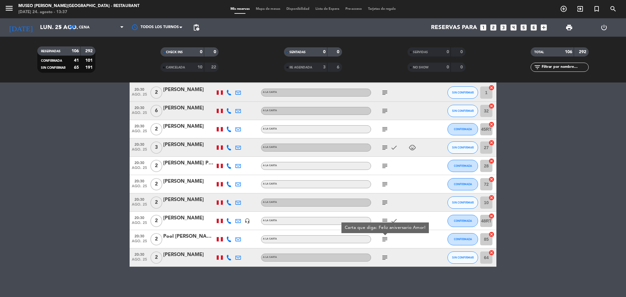
click at [384, 257] on icon "subject" at bounding box center [384, 257] width 7 height 7
